Goal: Information Seeking & Learning: Learn about a topic

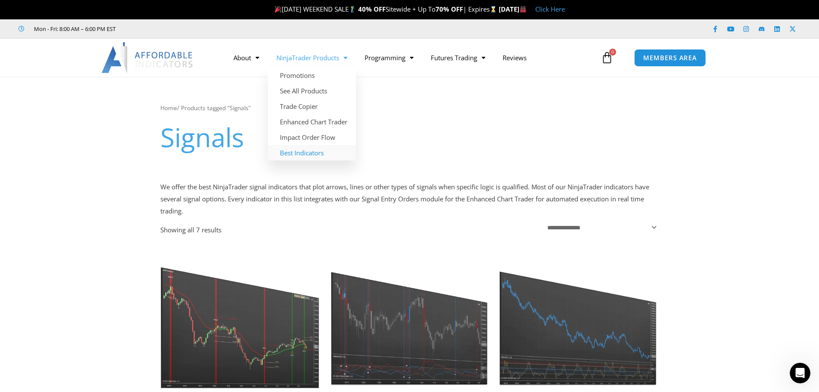
click at [304, 154] on link "Best Indicators" at bounding box center [312, 152] width 88 height 15
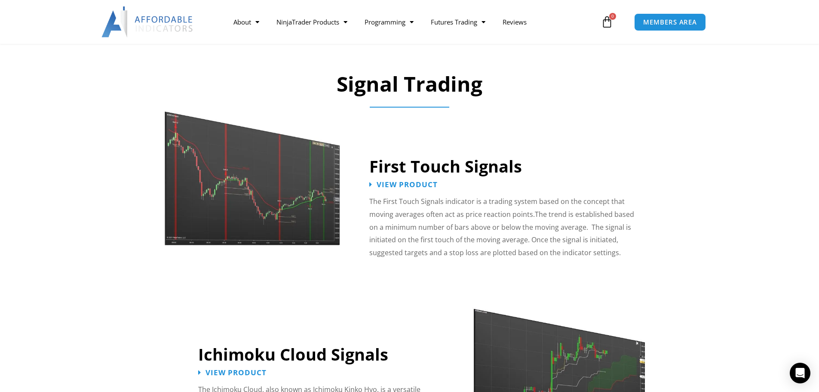
scroll to position [1290, 0]
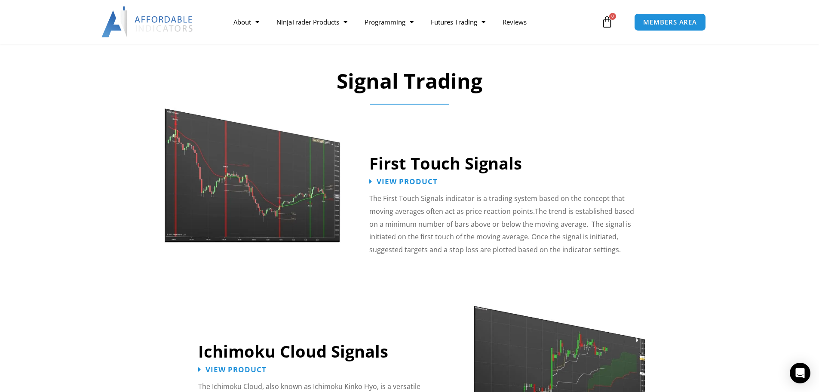
click at [247, 170] on img at bounding box center [252, 166] width 177 height 152
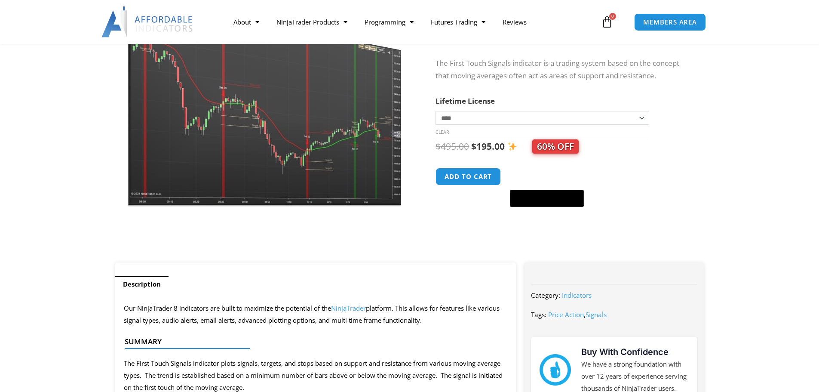
scroll to position [129, 0]
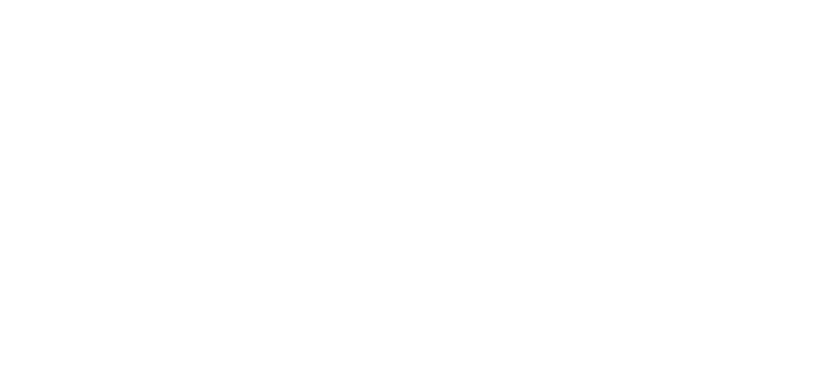
scroll to position [901, 0]
